Goal: Use online tool/utility: Utilize a website feature to perform a specific function

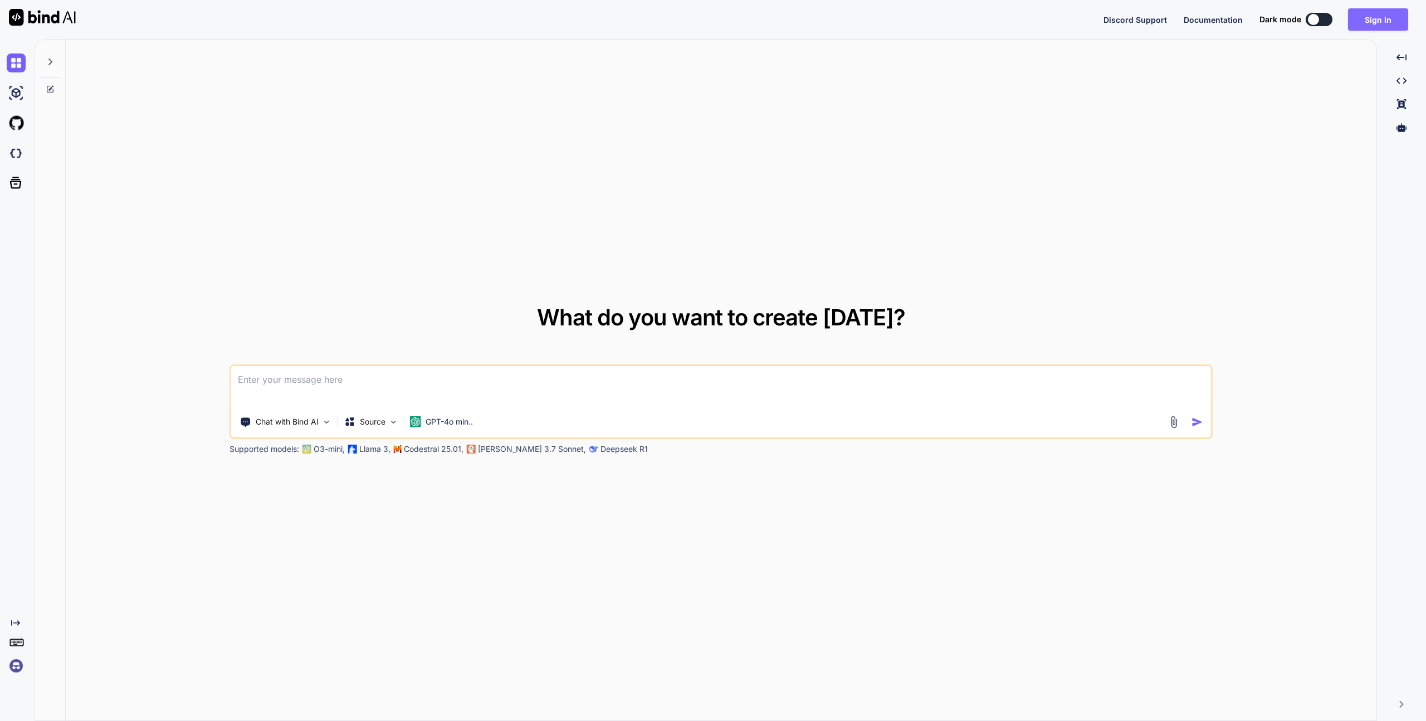
click at [1393, 19] on button "Sign in" at bounding box center [1378, 19] width 60 height 22
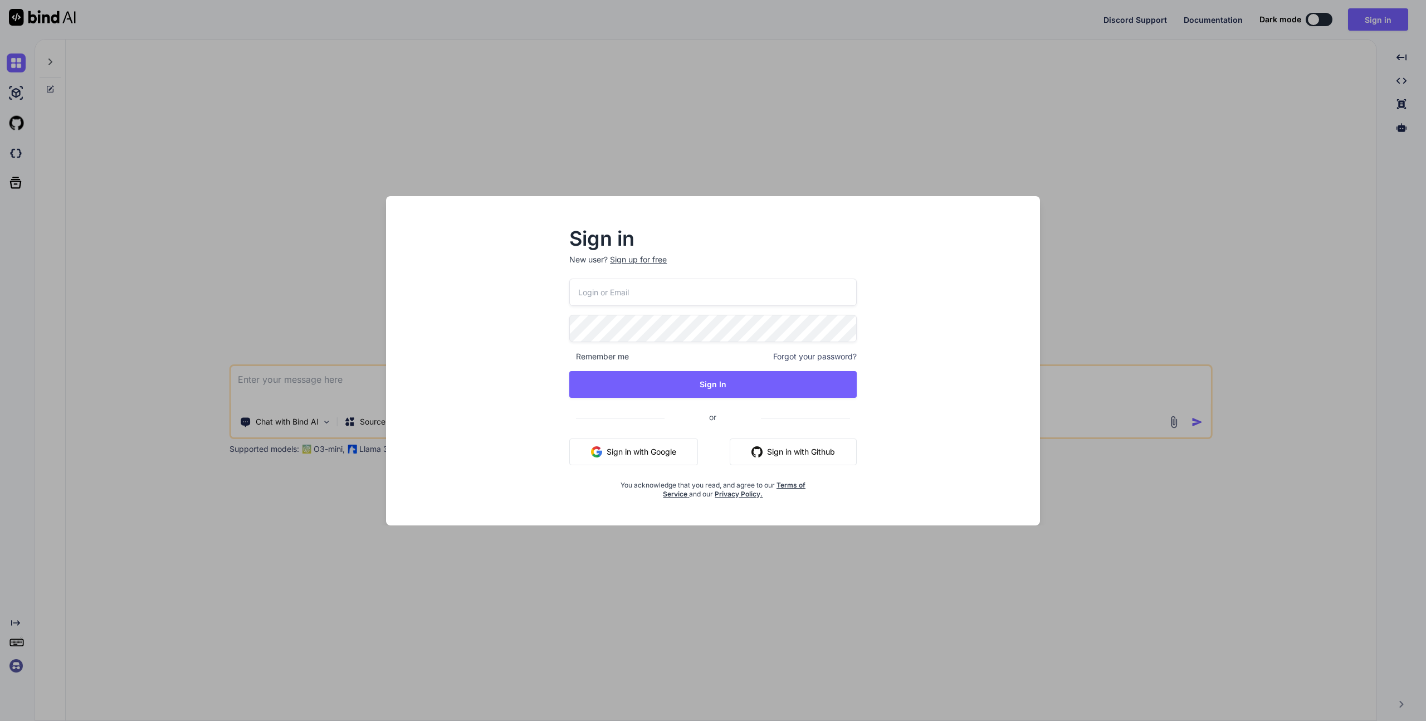
click at [660, 303] on input "email" at bounding box center [712, 292] width 287 height 27
type input "[EMAIL_ADDRESS][DOMAIN_NAME]"
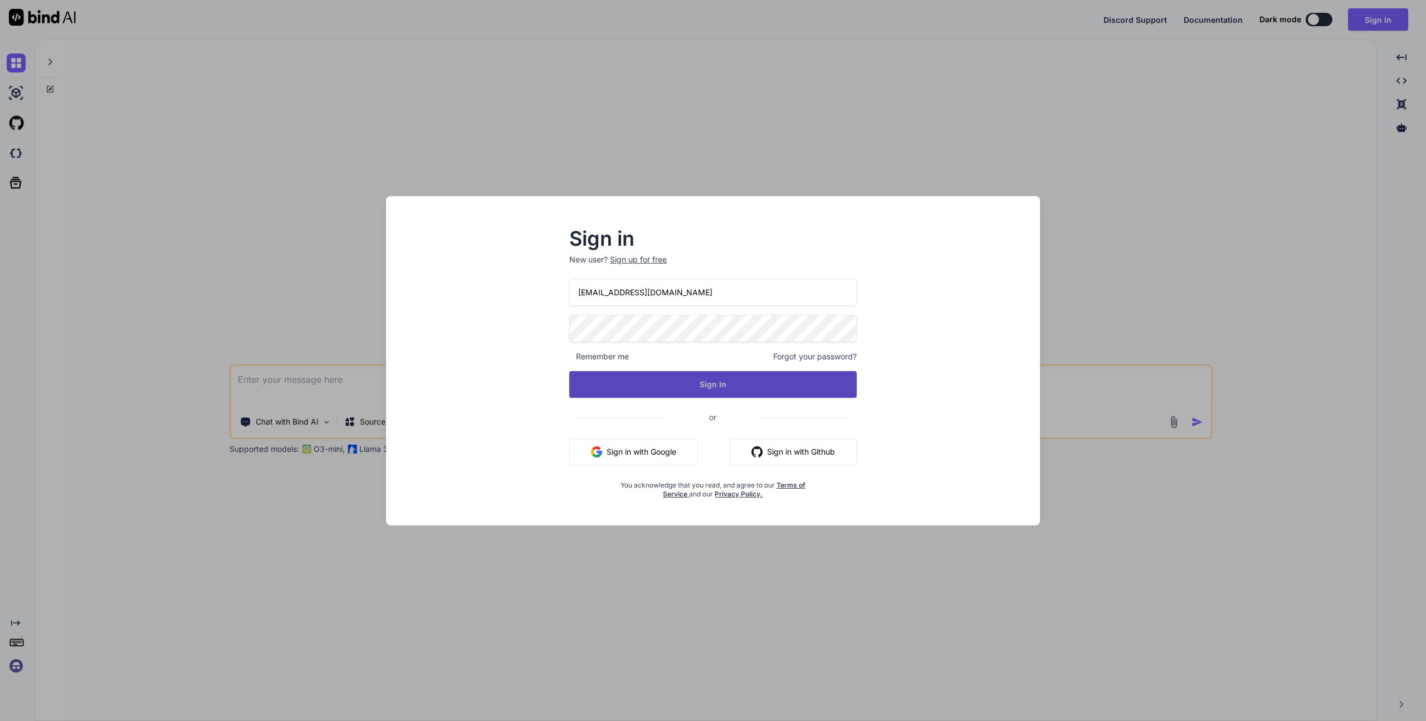
click at [706, 392] on button "Sign In" at bounding box center [712, 384] width 287 height 27
click at [682, 390] on button "Sign In" at bounding box center [712, 384] width 287 height 27
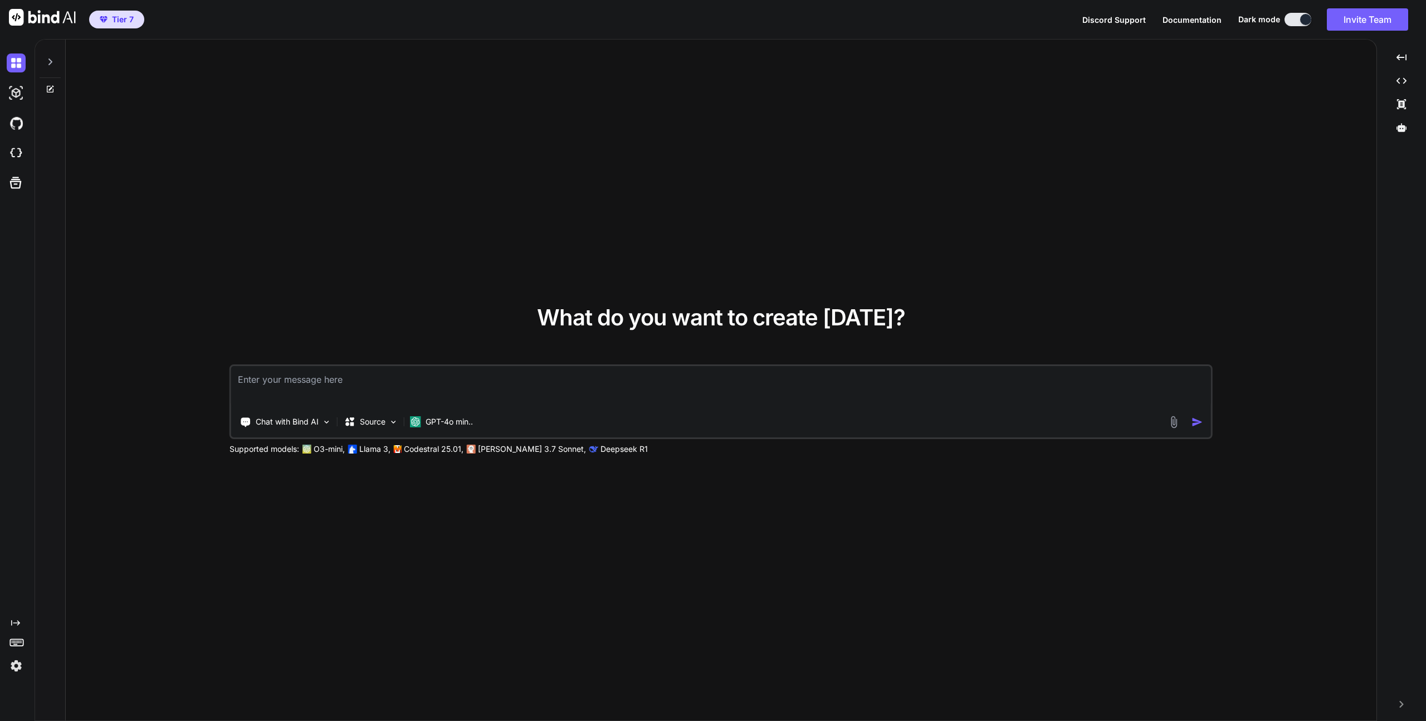
click at [21, 667] on img at bounding box center [16, 665] width 19 height 19
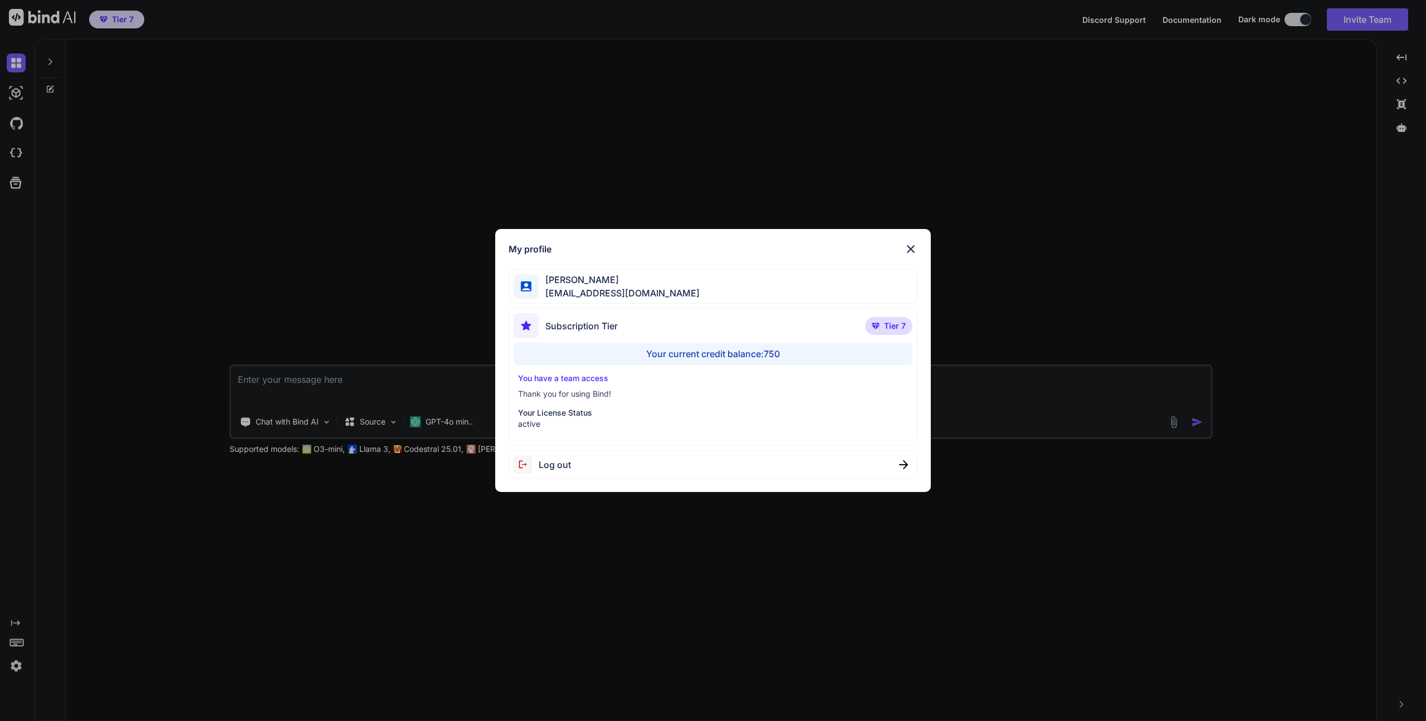
click at [698, 355] on div "Your current credit balance: 750" at bounding box center [713, 354] width 399 height 22
click at [907, 248] on img at bounding box center [910, 248] width 13 height 13
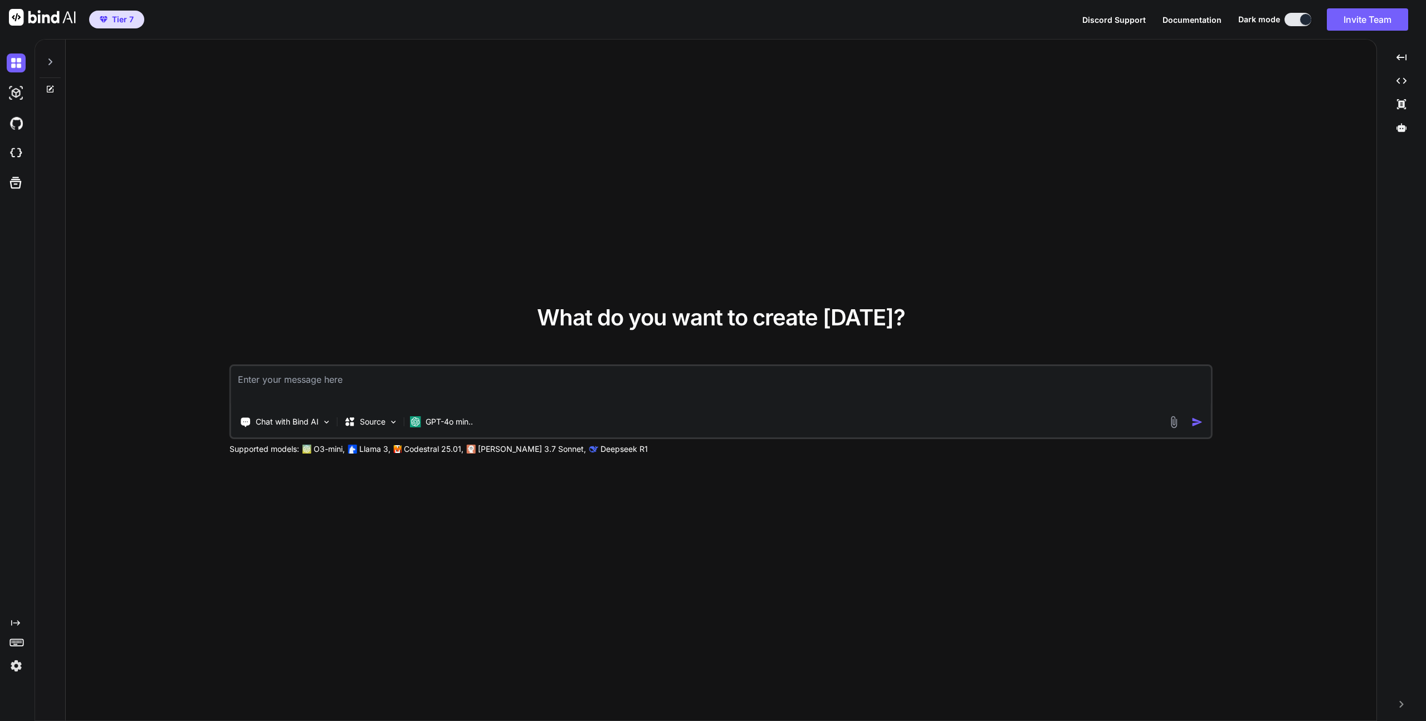
click at [17, 625] on icon "Created with Pixso." at bounding box center [15, 622] width 9 height 9
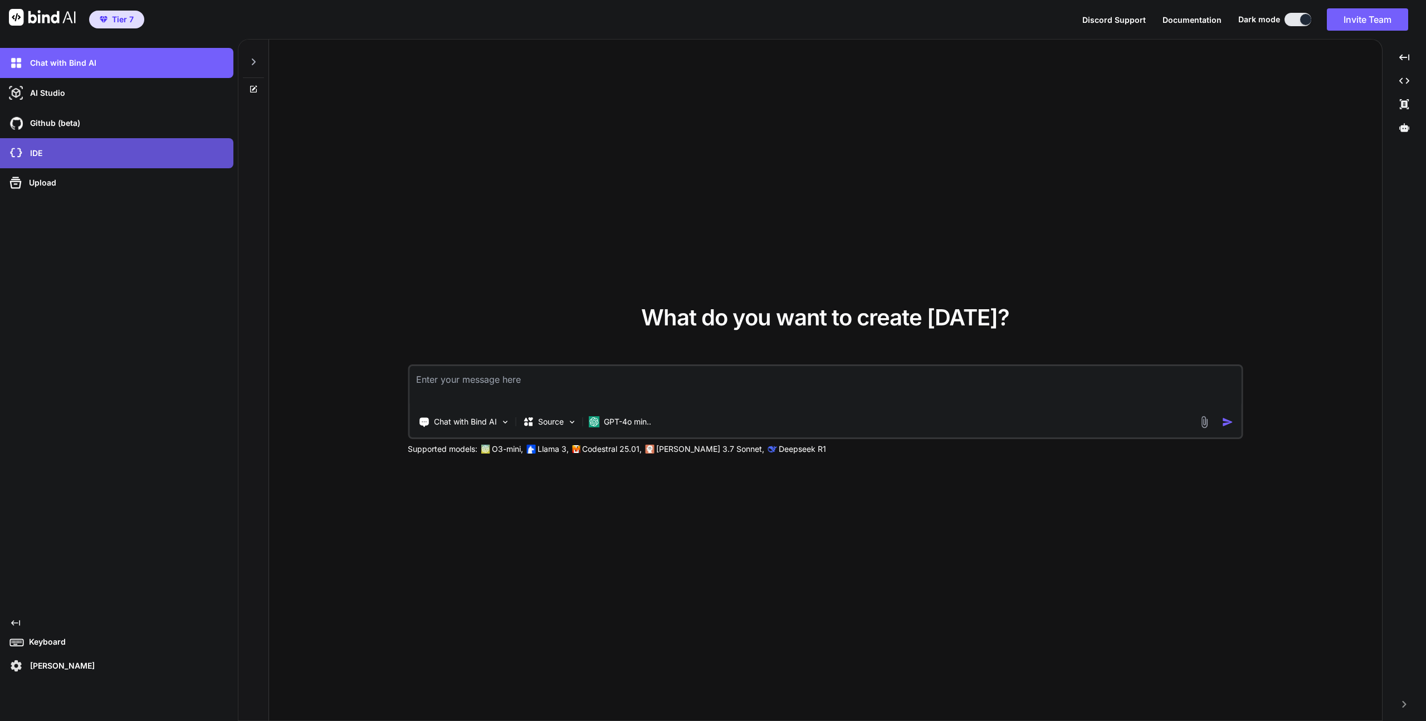
click at [66, 150] on div "IDE" at bounding box center [120, 153] width 227 height 19
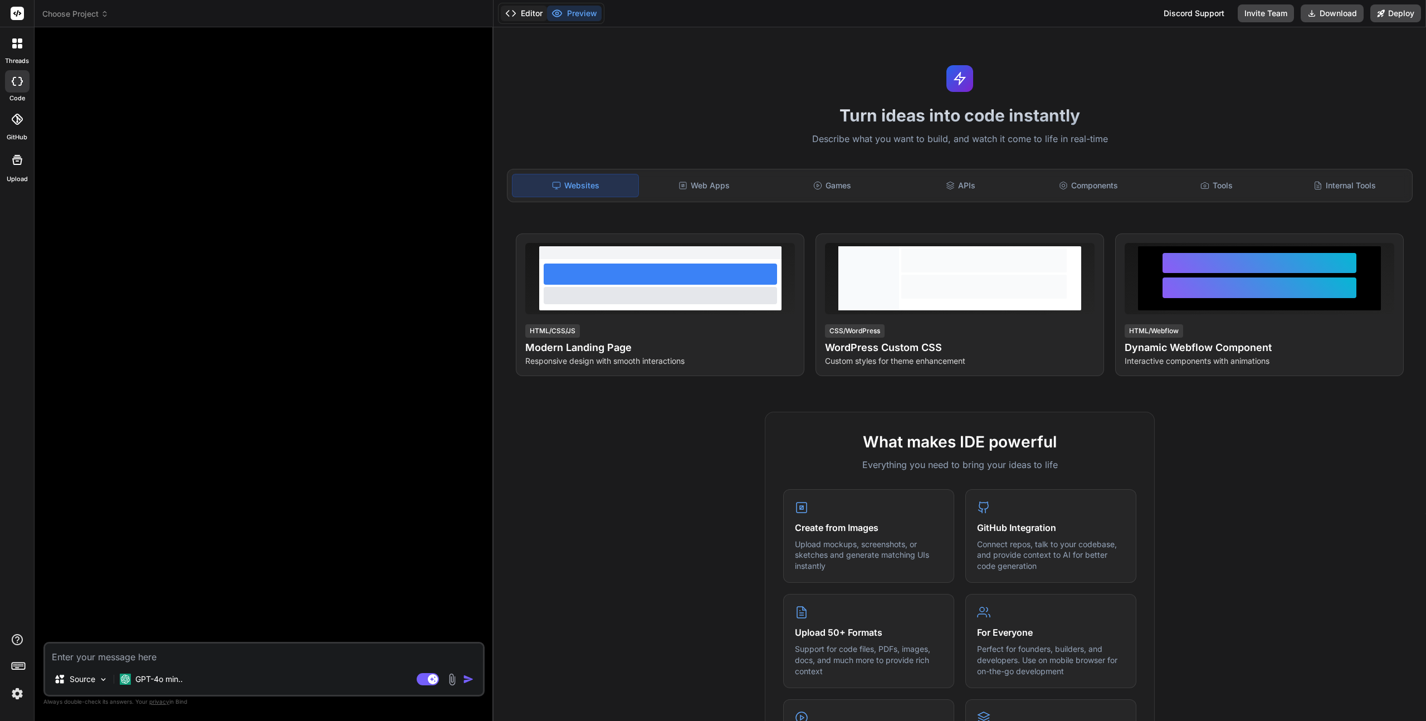
click at [530, 11] on button "Editor" at bounding box center [524, 14] width 46 height 16
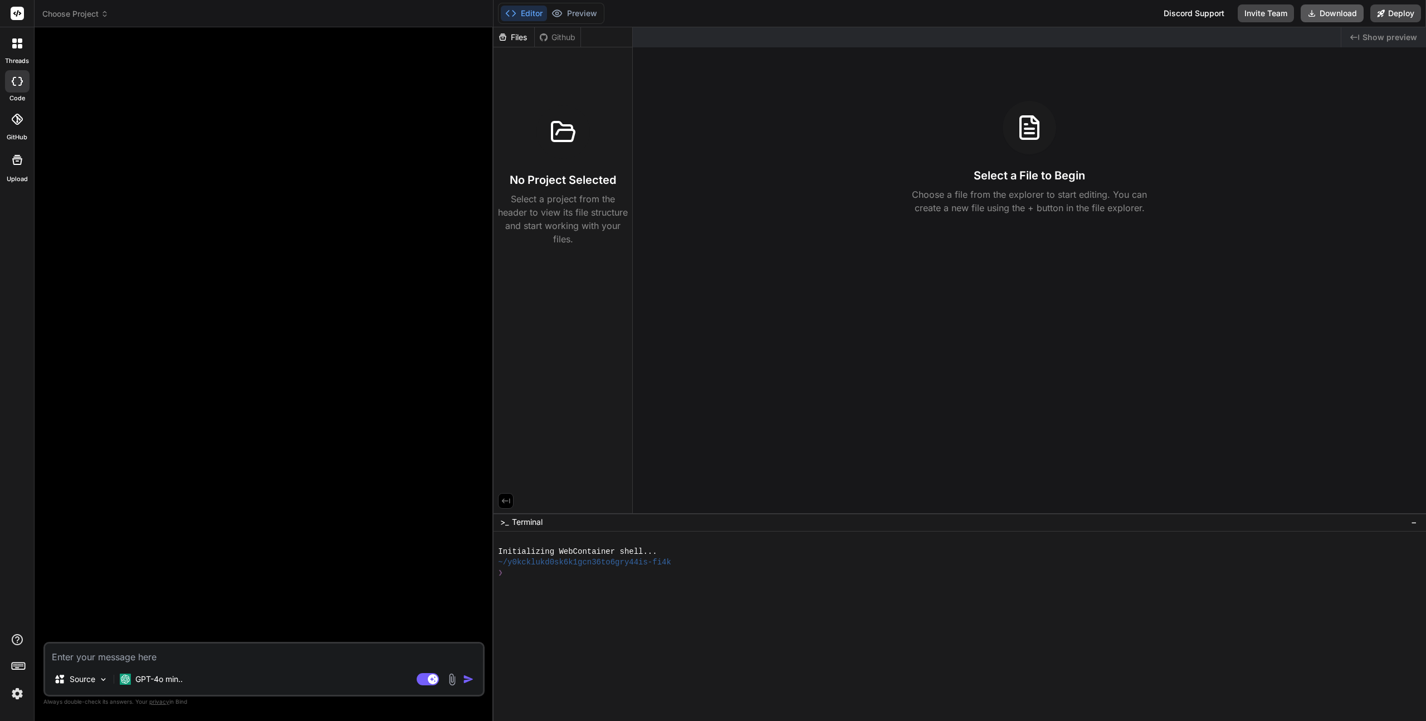
click at [1337, 16] on button "Download" at bounding box center [1332, 13] width 63 height 18
click at [179, 678] on p "GPT-4o min.." at bounding box center [158, 678] width 47 height 11
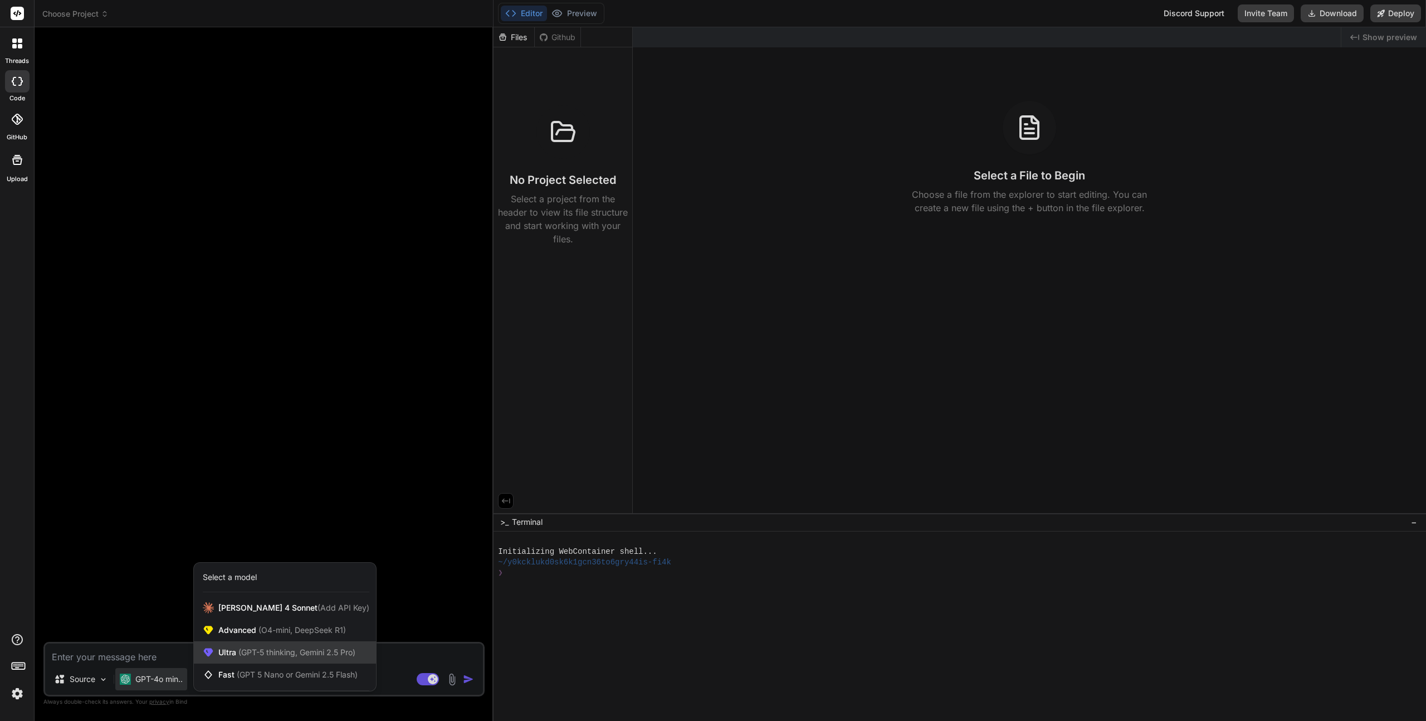
click at [266, 660] on div "Ultra (GPT-5 thinking, Gemini 2.5 Pro)" at bounding box center [285, 652] width 182 height 22
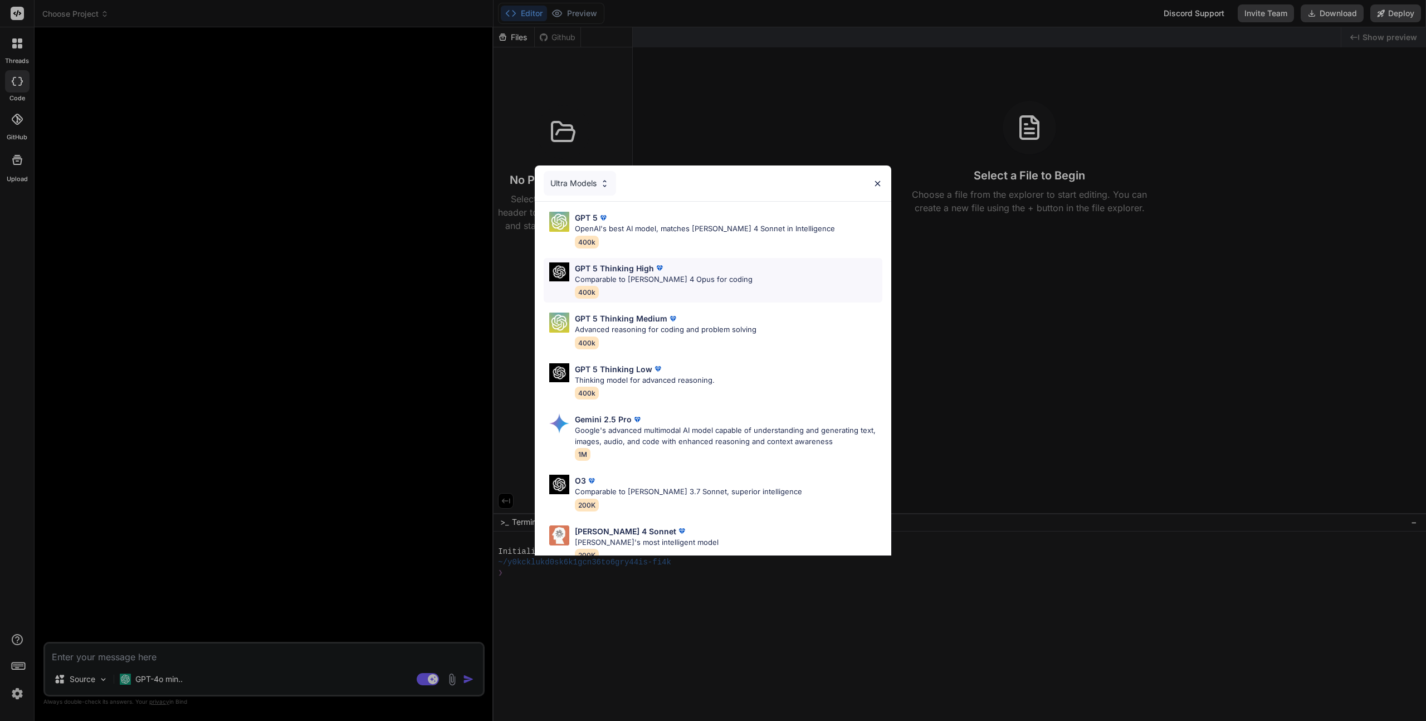
click at [720, 284] on div "GPT 5 Thinking High Comparable to Claude 4 Opus for coding 400k" at bounding box center [713, 280] width 339 height 45
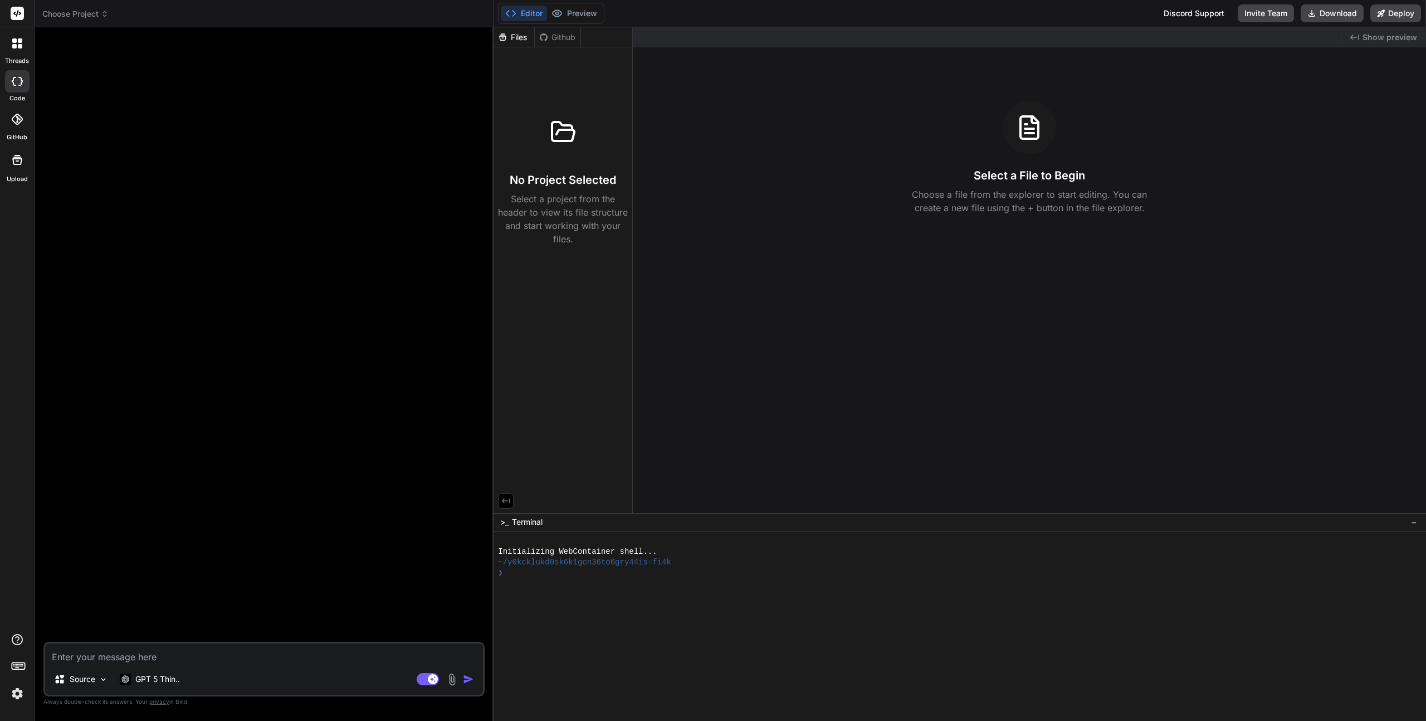
click at [17, 54] on div at bounding box center [17, 43] width 23 height 23
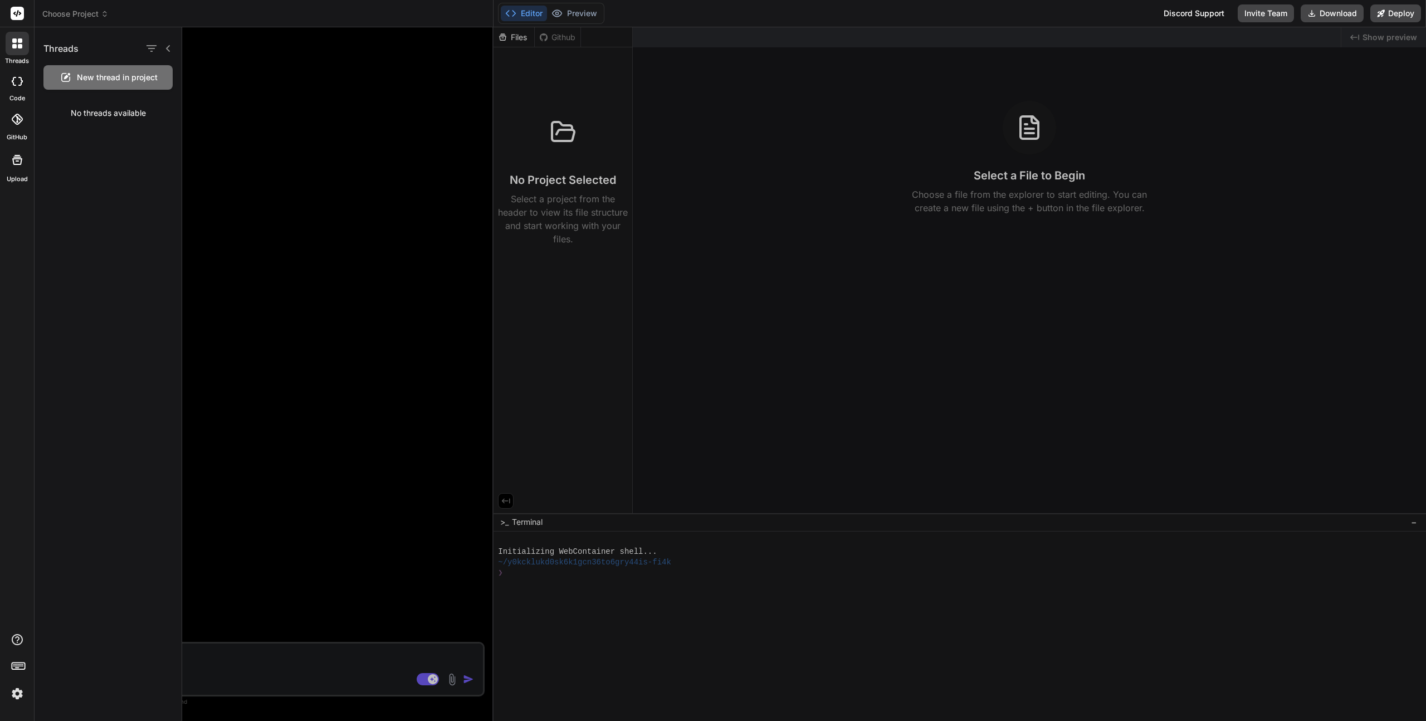
click at [7, 168] on div at bounding box center [17, 160] width 27 height 27
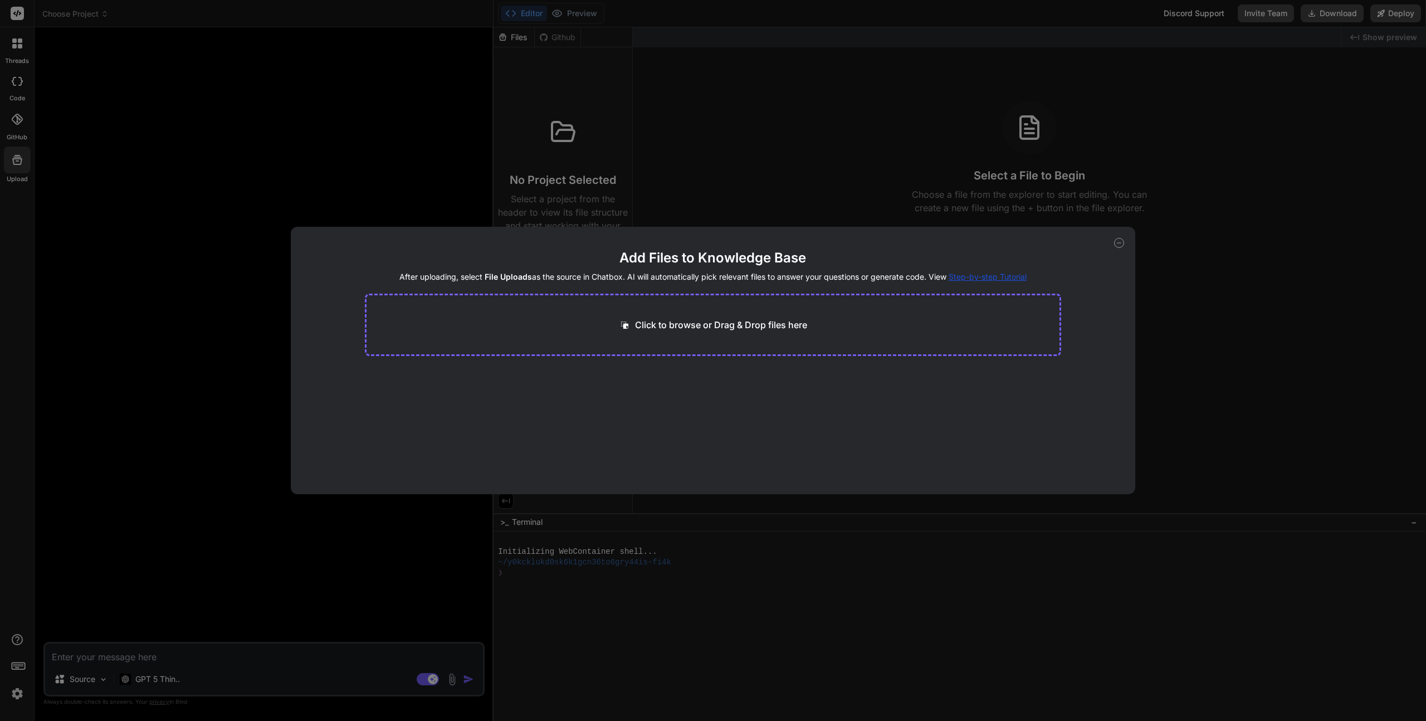
click at [1118, 246] on icon at bounding box center [1119, 243] width 10 height 10
type textarea "x"
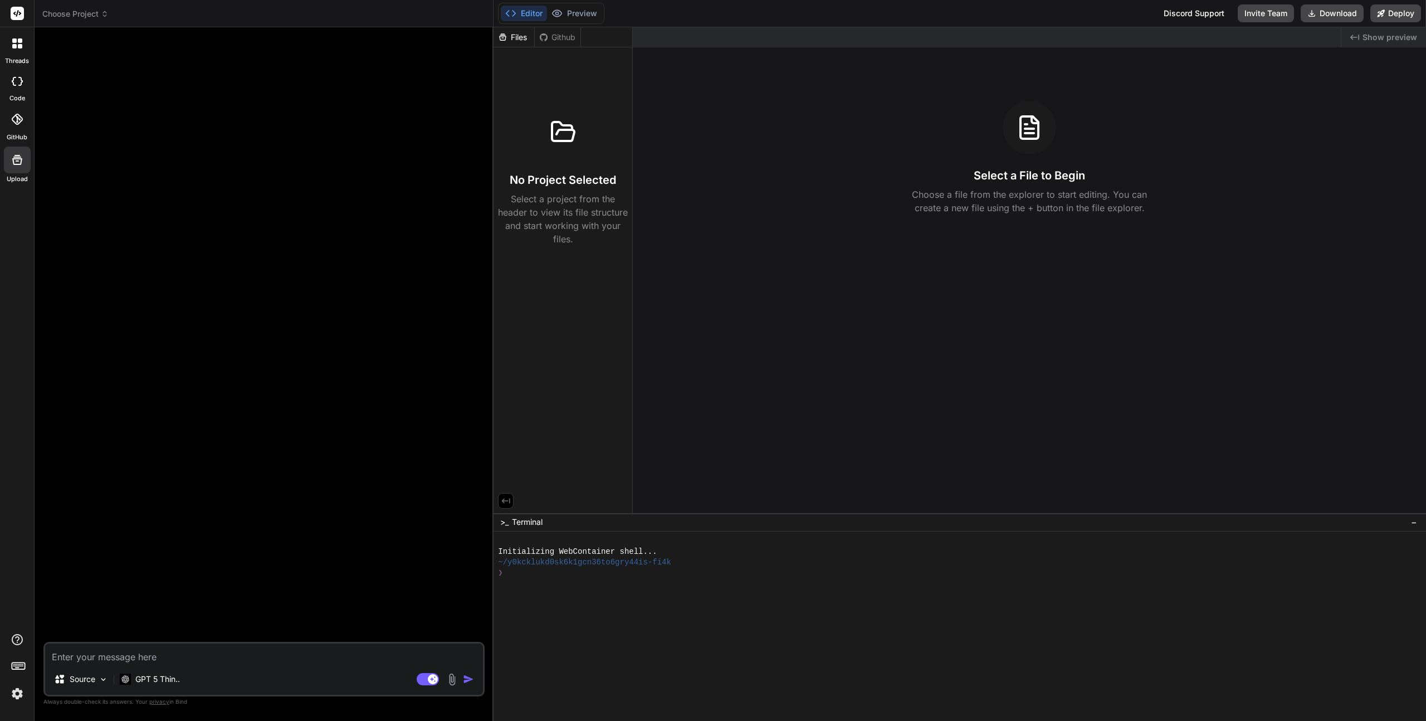
click at [19, 692] on img at bounding box center [17, 693] width 19 height 19
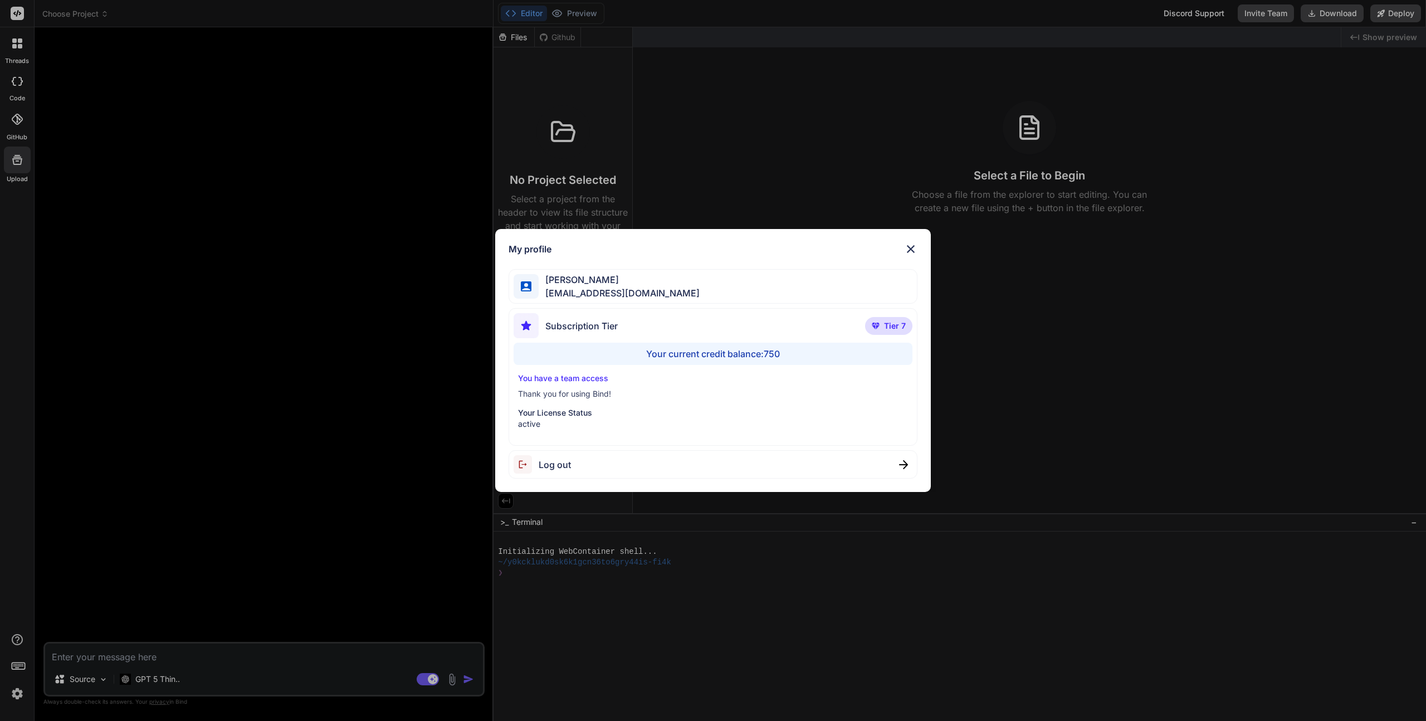
click at [911, 247] on img at bounding box center [910, 248] width 13 height 13
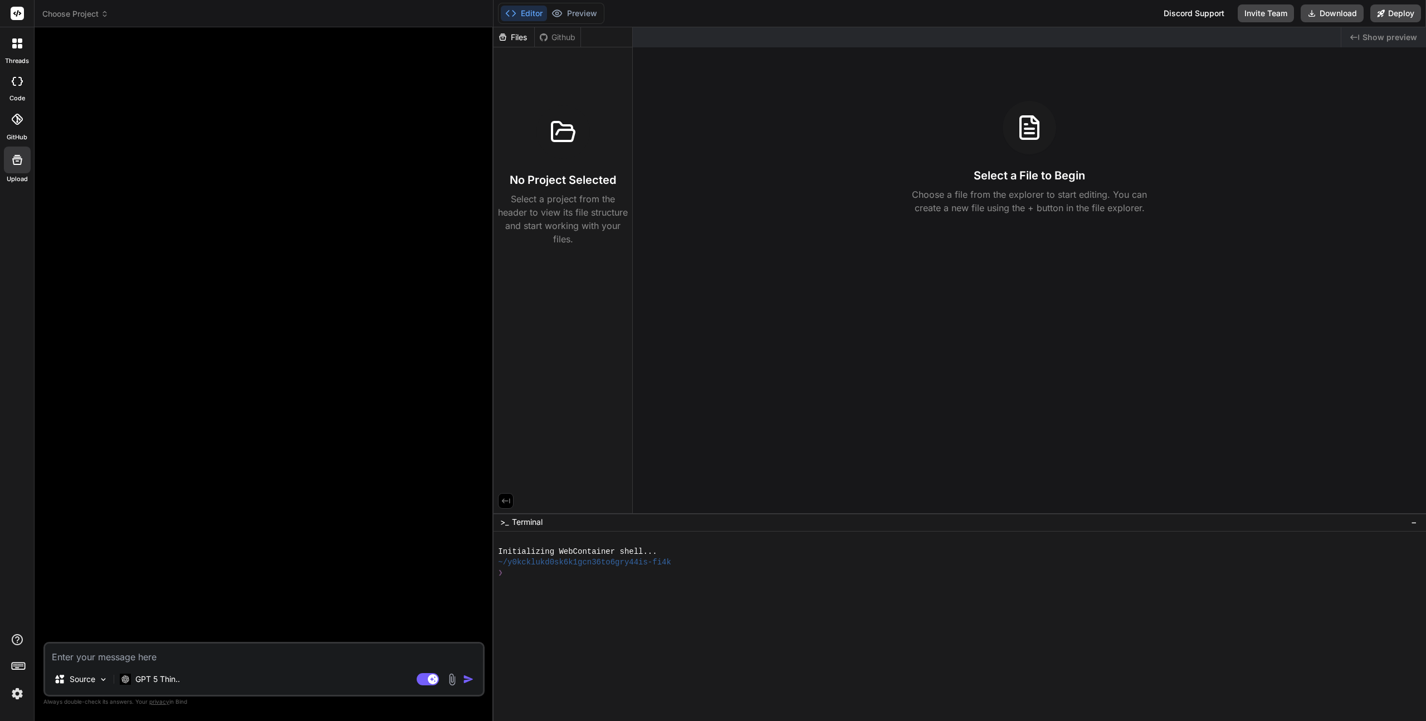
click at [398, 171] on div at bounding box center [265, 339] width 439 height 606
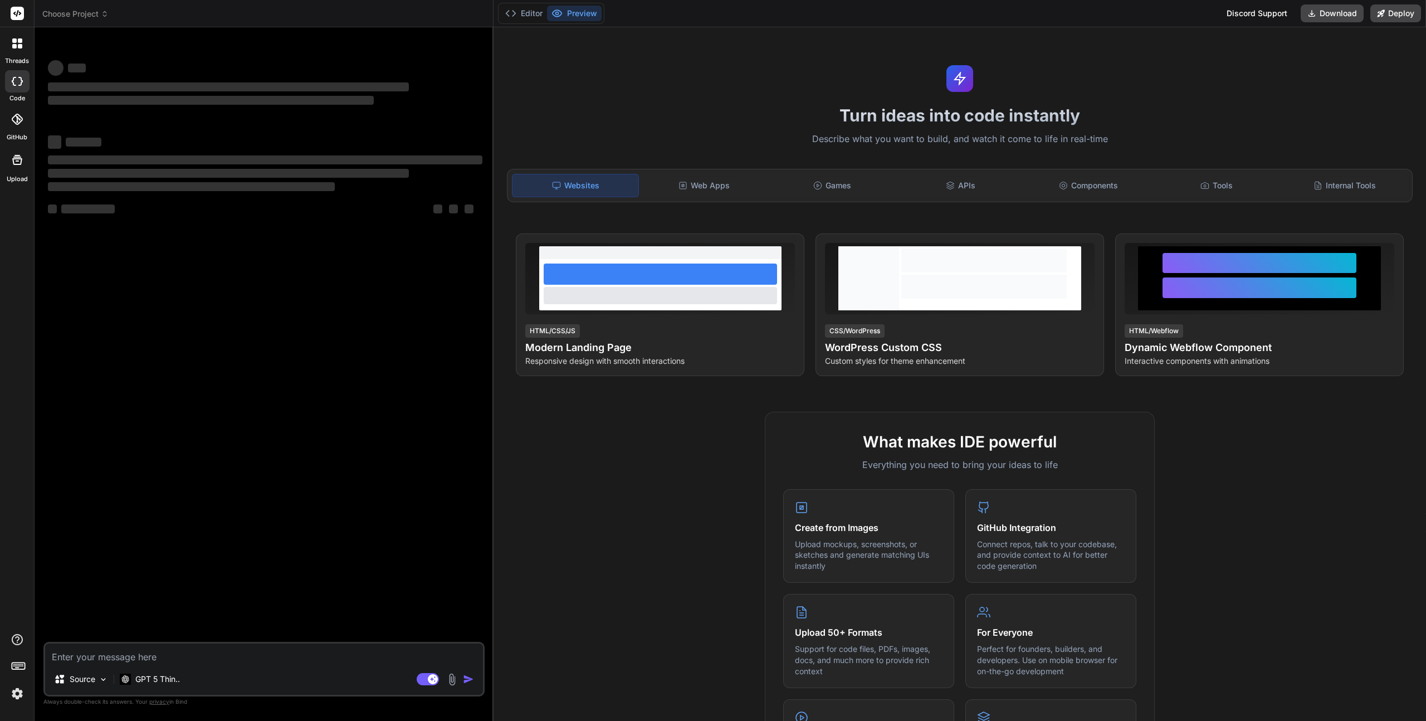
type textarea "x"
